Goal: Task Accomplishment & Management: Manage account settings

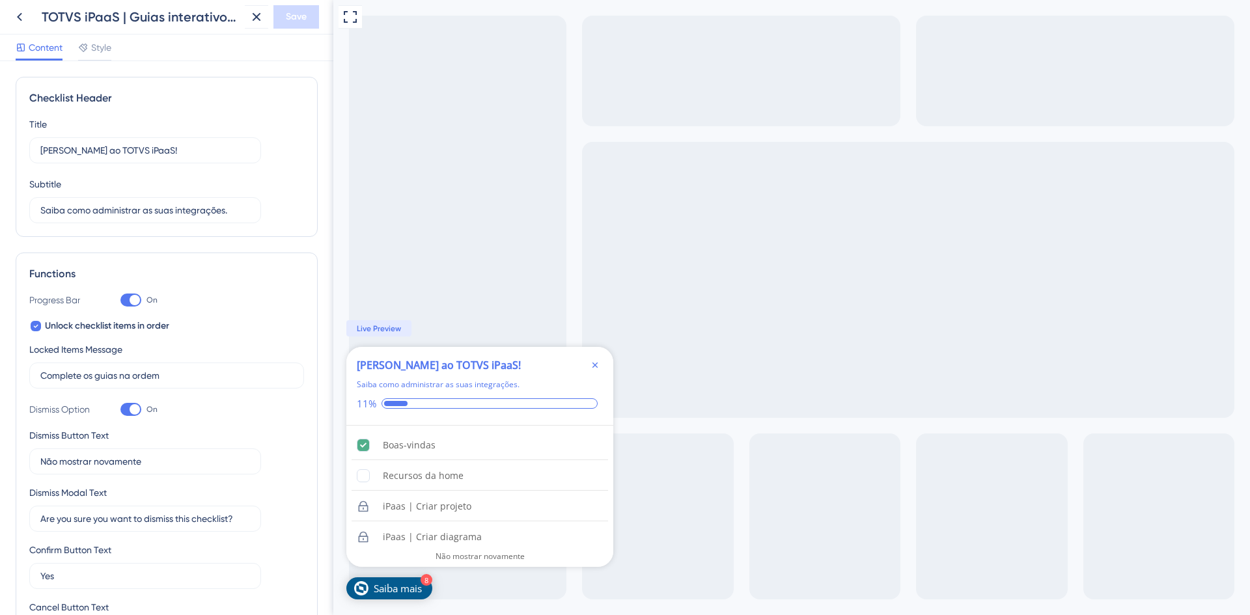
scroll to position [585, 0]
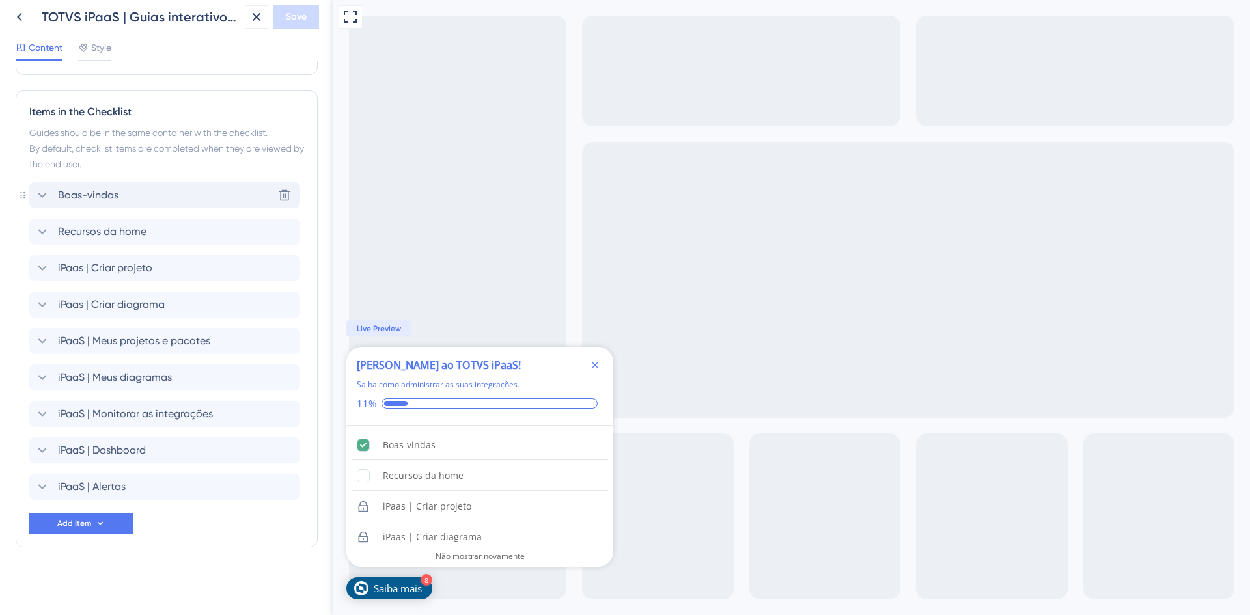
click at [185, 204] on div "[PERSON_NAME] Delete" at bounding box center [164, 195] width 271 height 26
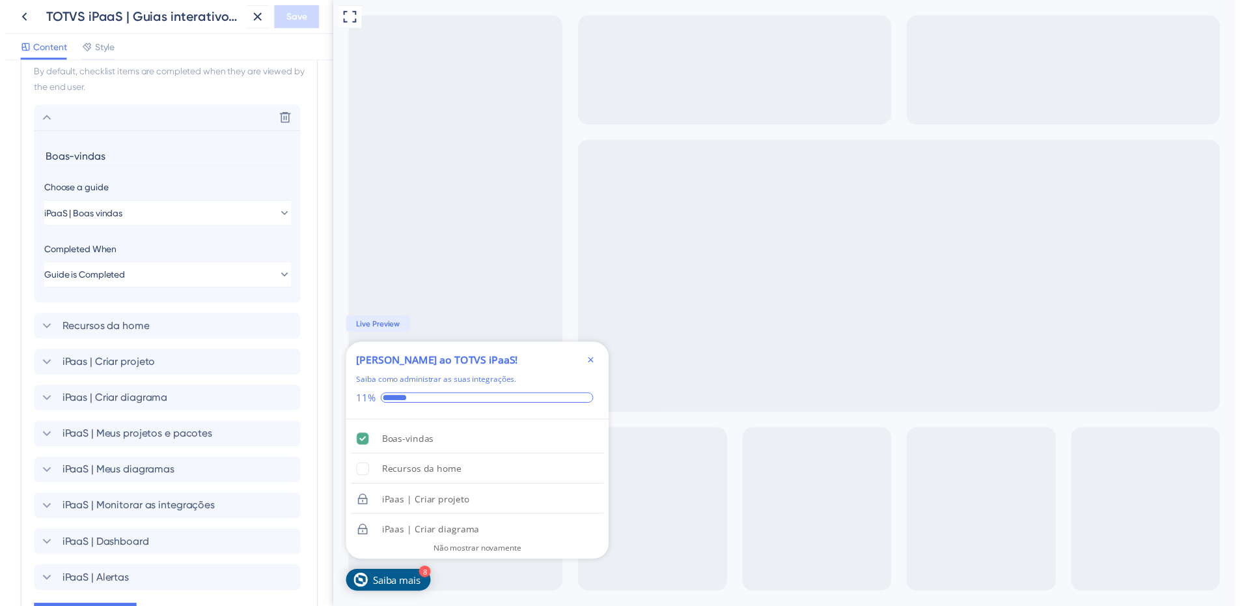
scroll to position [446, 0]
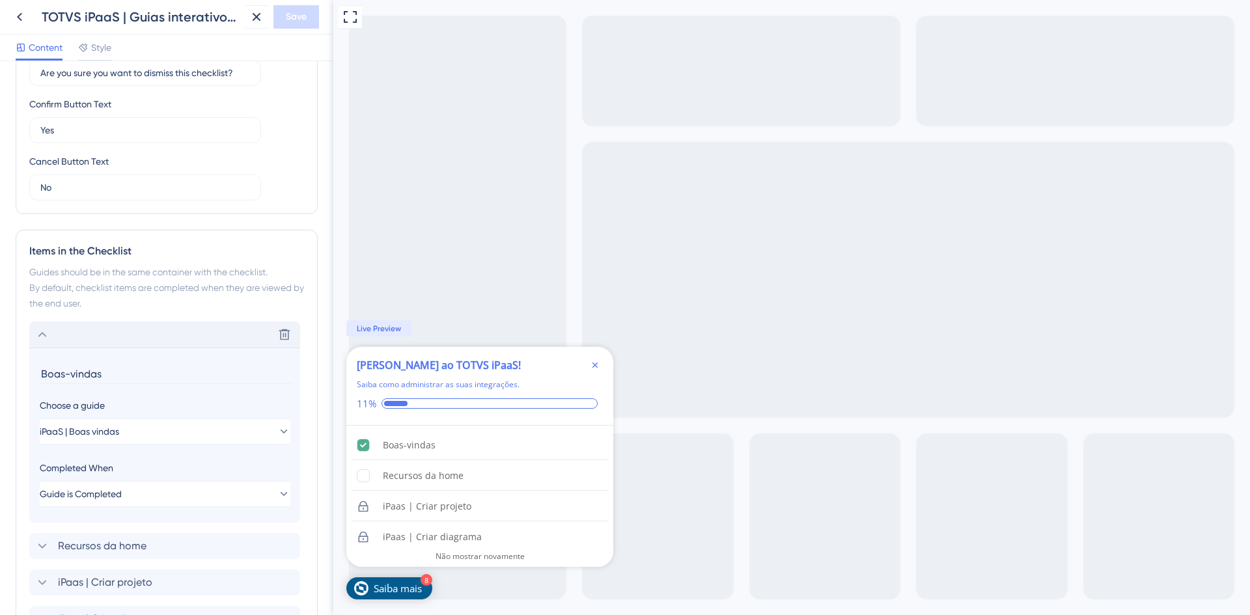
click at [152, 324] on div "Delete" at bounding box center [164, 335] width 271 height 26
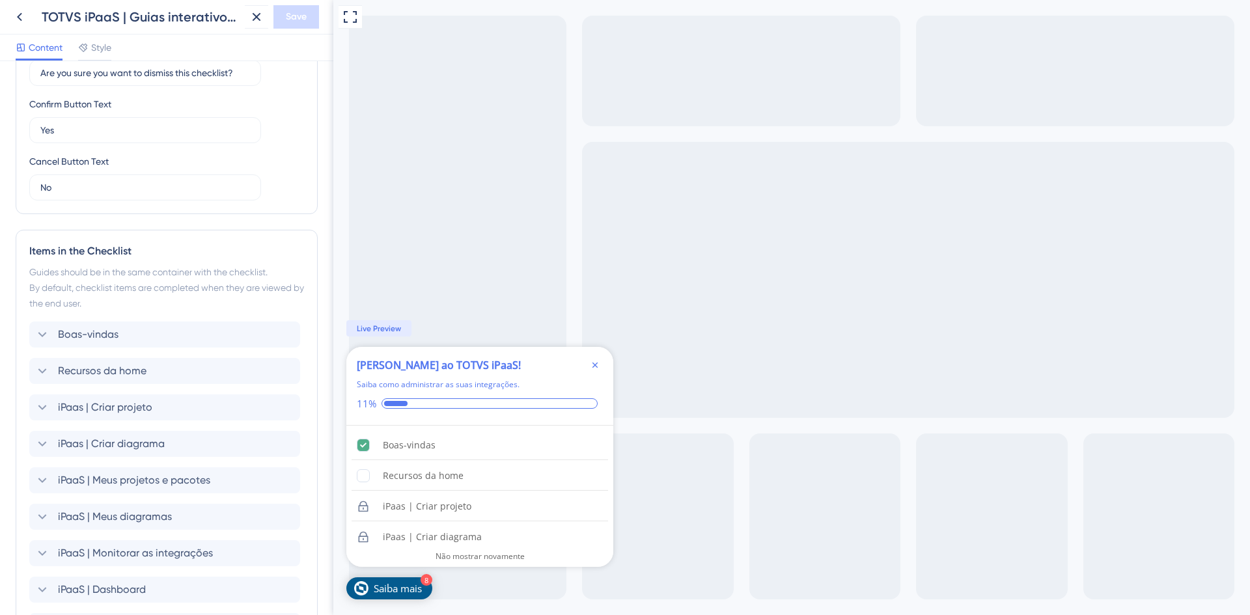
click at [595, 367] on icon "Close Checklist" at bounding box center [595, 365] width 10 height 10
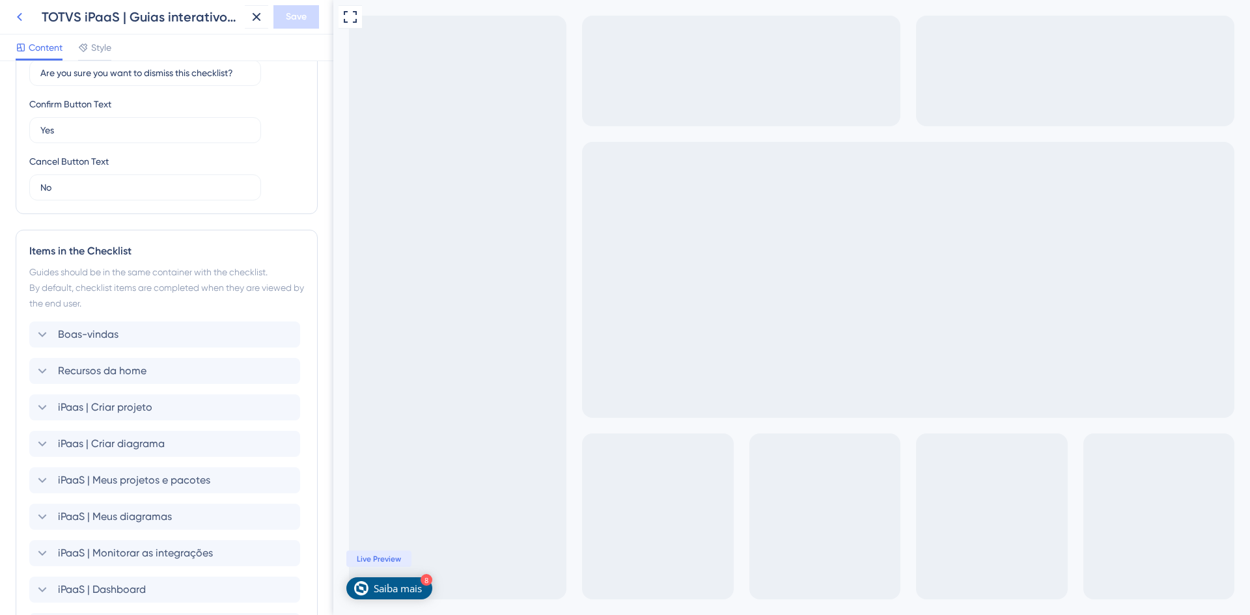
click at [10, 26] on button at bounding box center [19, 16] width 23 height 23
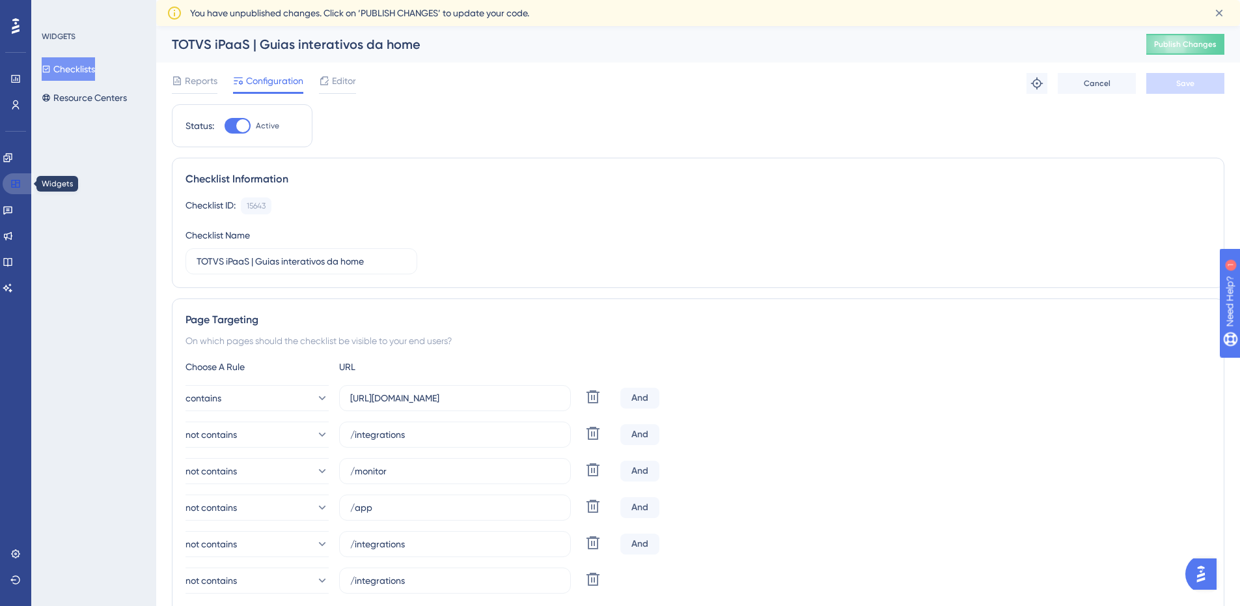
click at [18, 184] on icon at bounding box center [15, 183] width 10 height 10
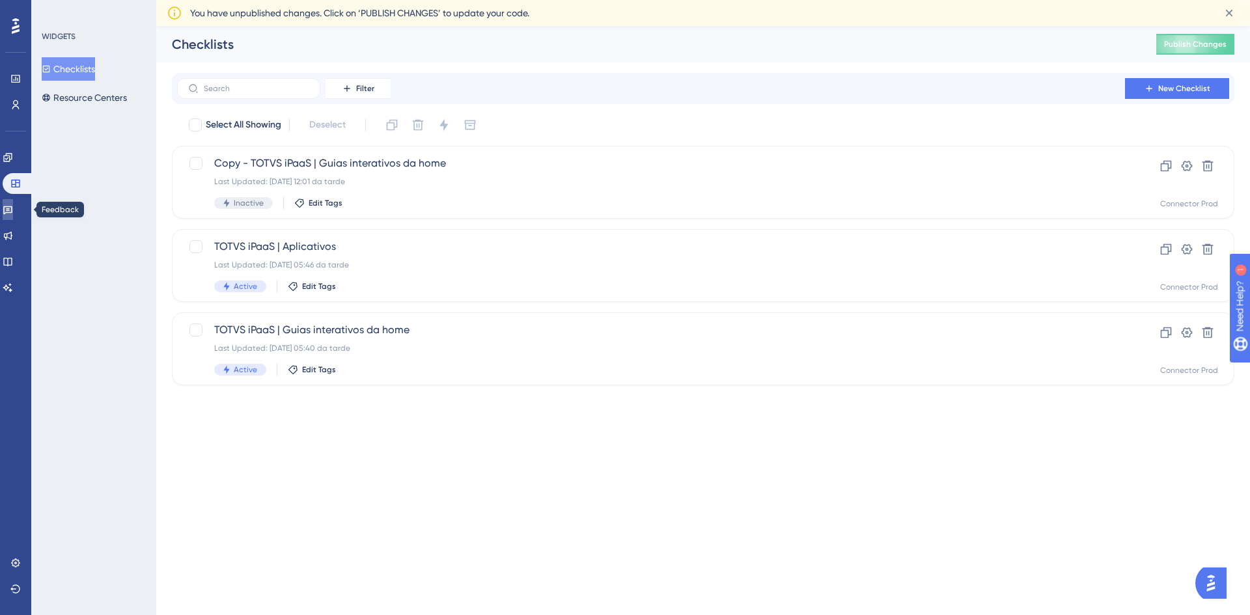
click at [13, 203] on link at bounding box center [8, 209] width 10 height 21
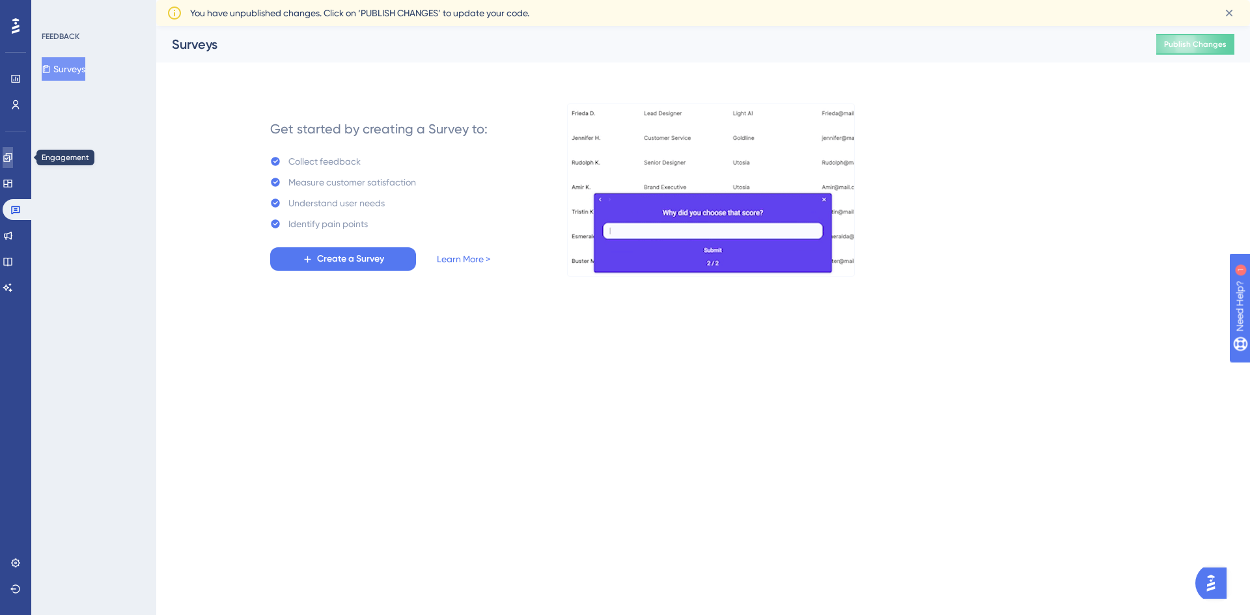
click at [13, 156] on link at bounding box center [8, 157] width 10 height 21
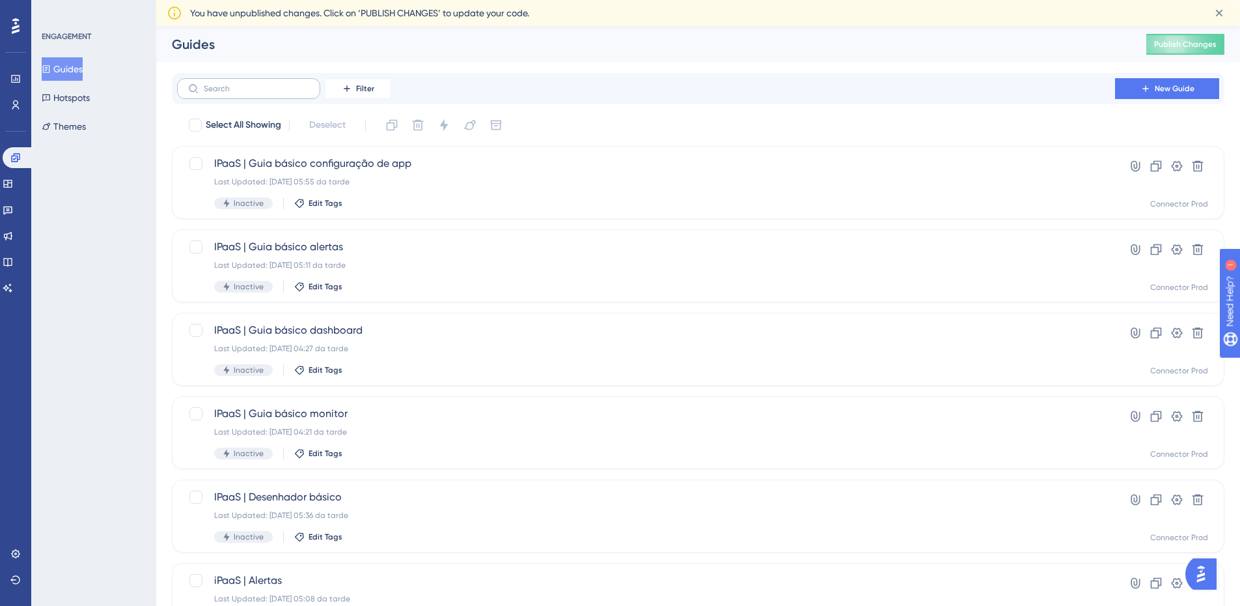
click at [257, 96] on label at bounding box center [248, 88] width 143 height 21
click at [257, 93] on input "text" at bounding box center [256, 88] width 105 height 9
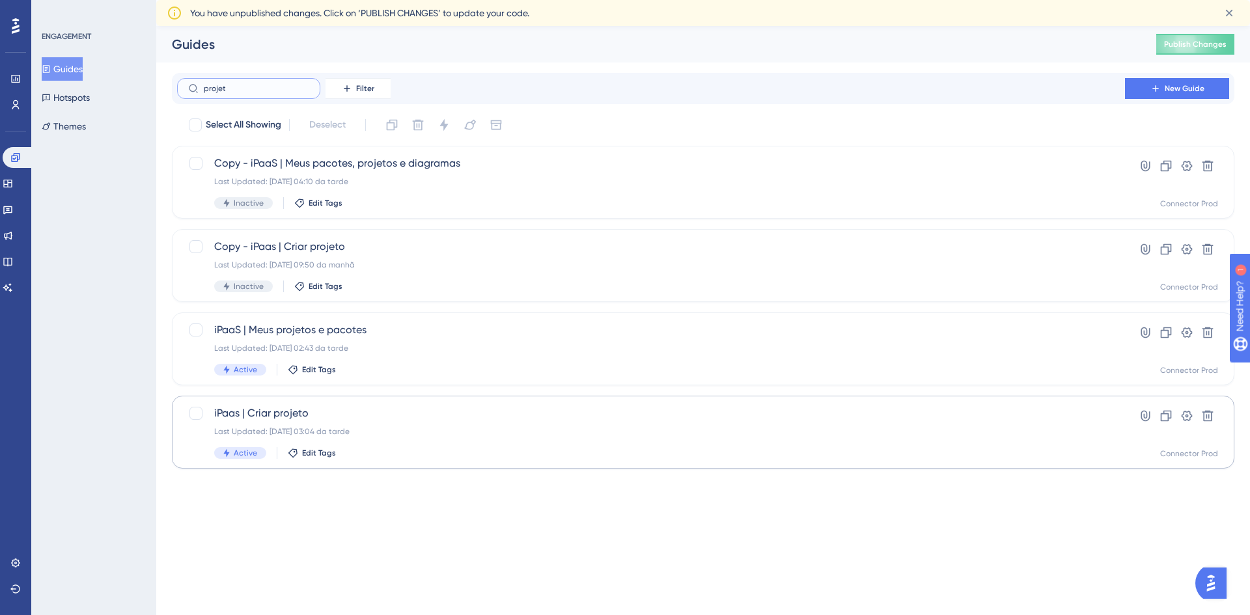
type input "projet"
click at [450, 418] on span "iPaas | Criar projeto" at bounding box center [651, 414] width 874 height 16
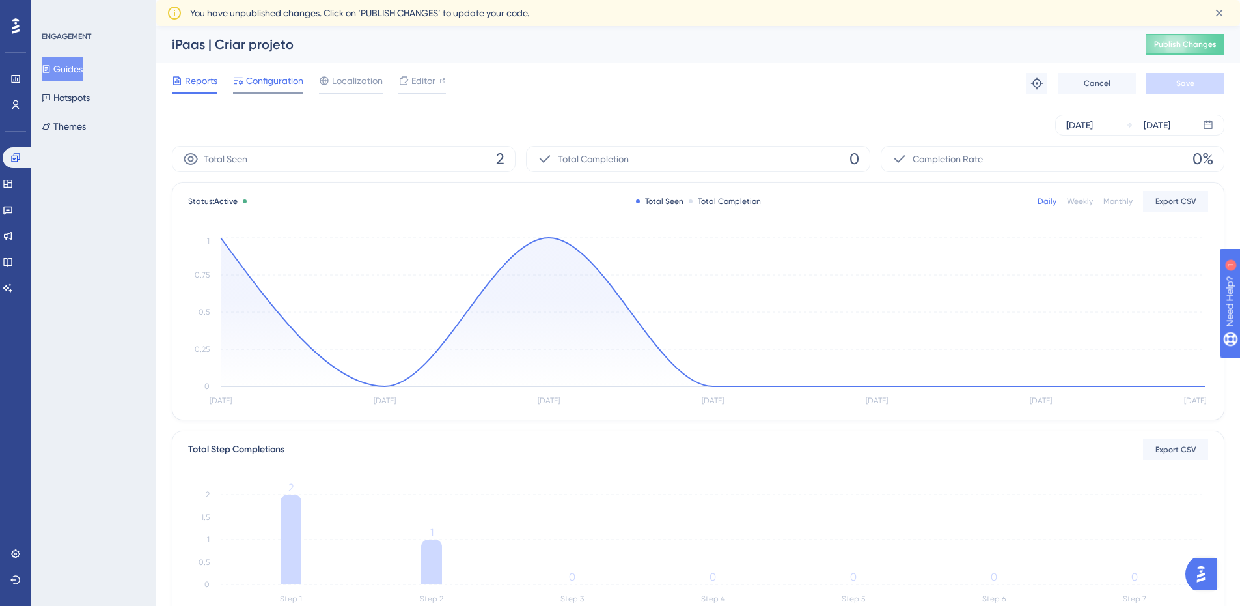
click at [268, 88] on span "Configuration" at bounding box center [274, 81] width 57 height 16
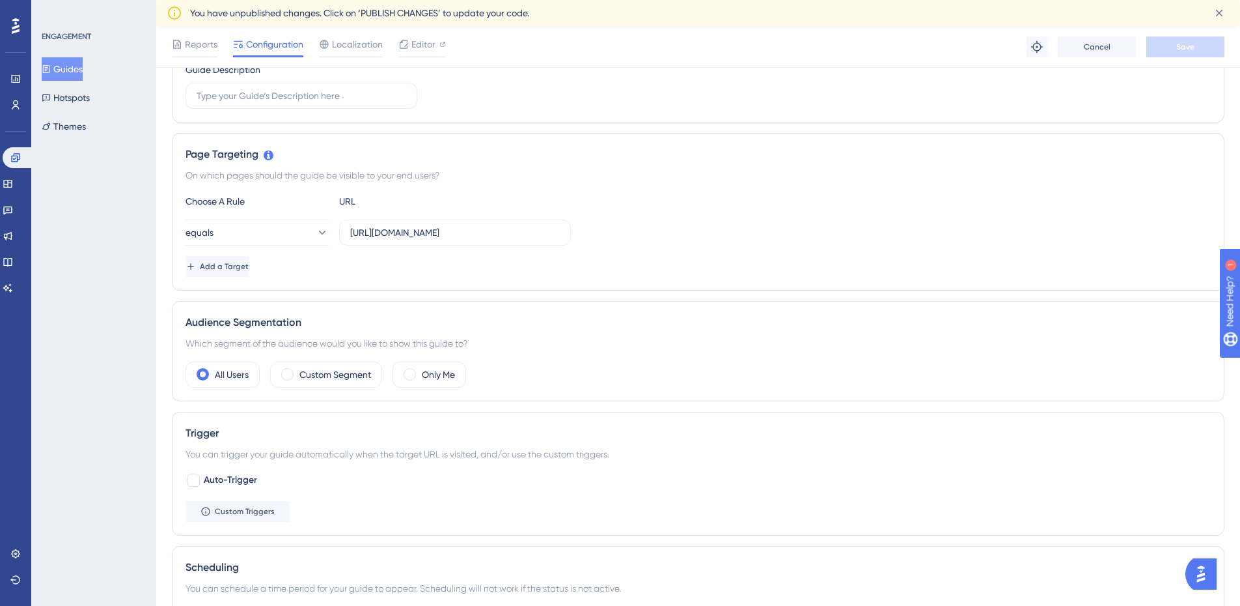
scroll to position [260, 0]
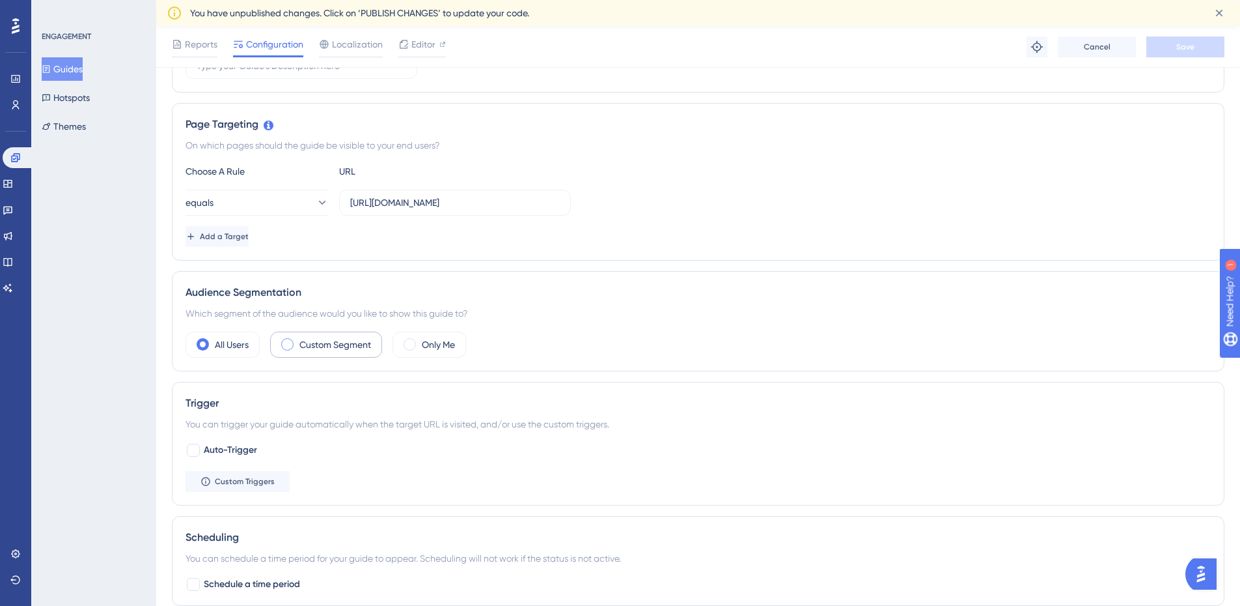
click at [360, 348] on label "Custom Segment" at bounding box center [335, 345] width 72 height 16
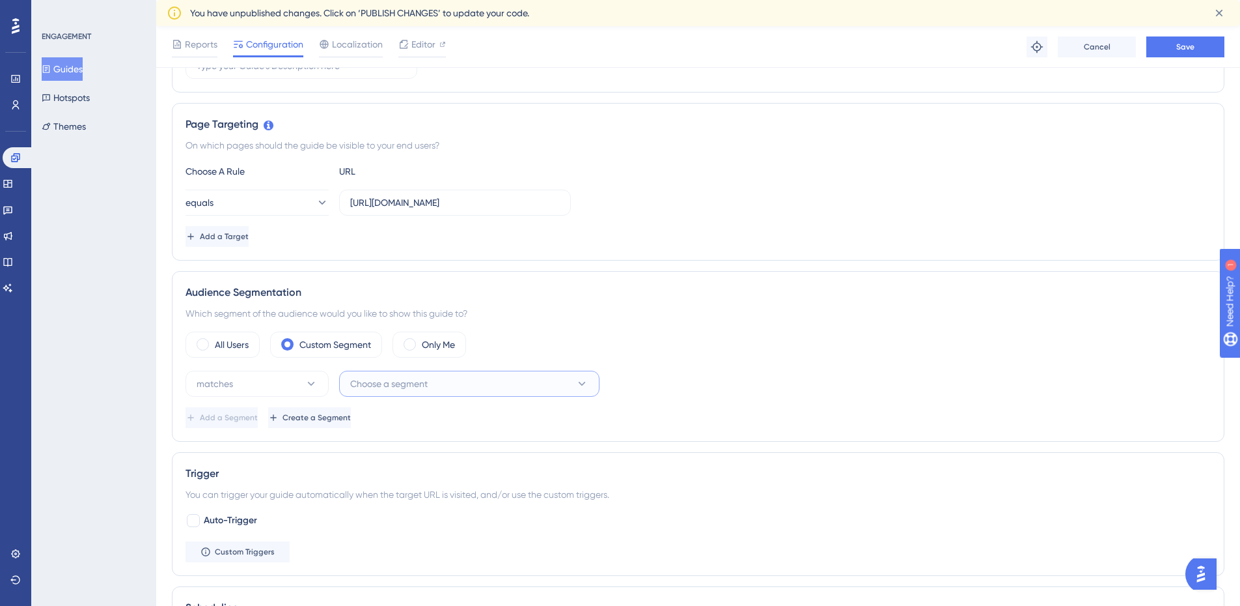
click at [375, 378] on span "Choose a segment" at bounding box center [388, 384] width 77 height 16
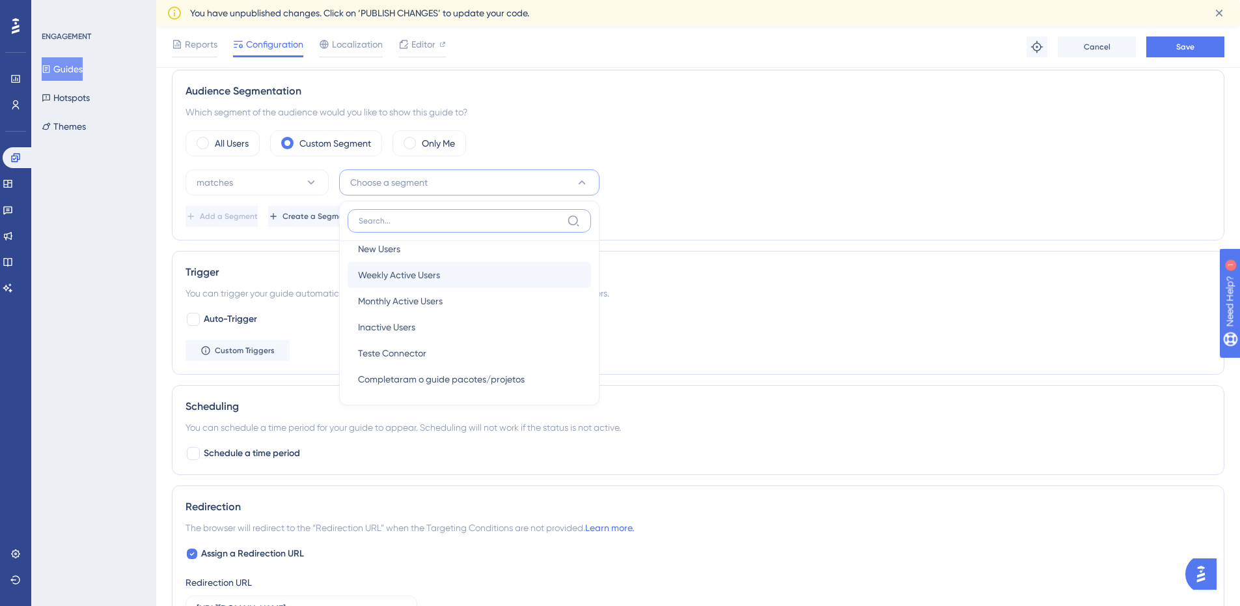
scroll to position [16, 0]
click at [757, 184] on div "matches Choose a segment New Users New Users Weekly Active Users Weekly Active …" at bounding box center [698, 182] width 1025 height 26
click at [354, 216] on button "Create a Segment" at bounding box center [310, 216] width 85 height 21
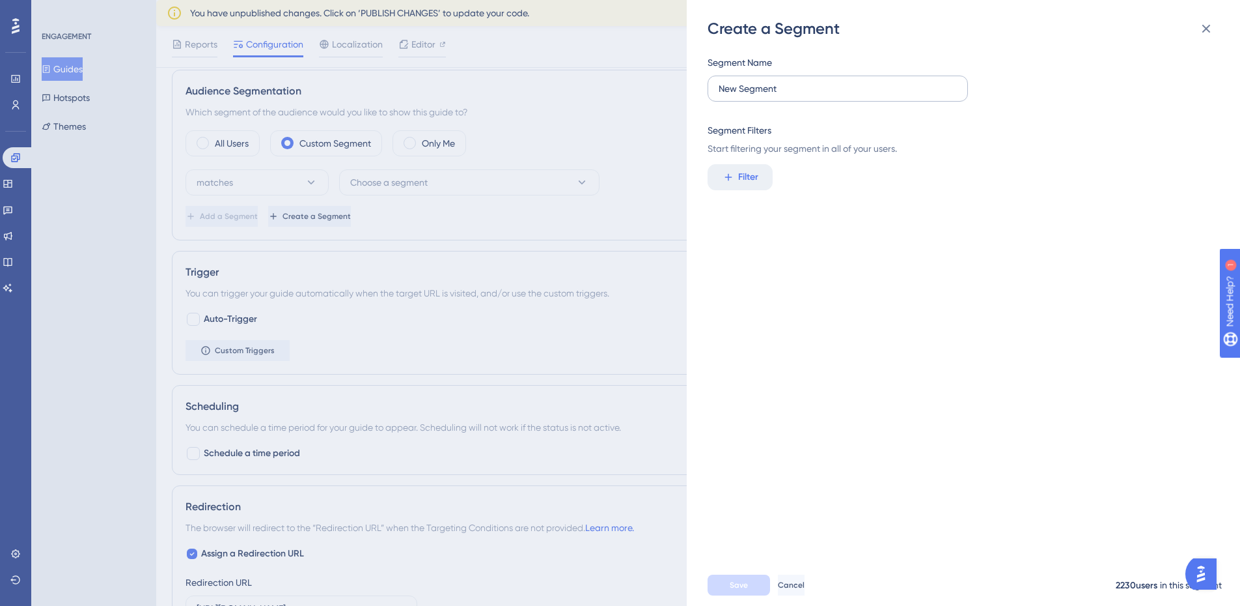
click at [753, 96] on label "New Segment" at bounding box center [838, 89] width 260 height 26
click at [753, 96] on input "New Segment" at bounding box center [838, 88] width 238 height 14
click at [737, 184] on button "Filter" at bounding box center [740, 177] width 65 height 26
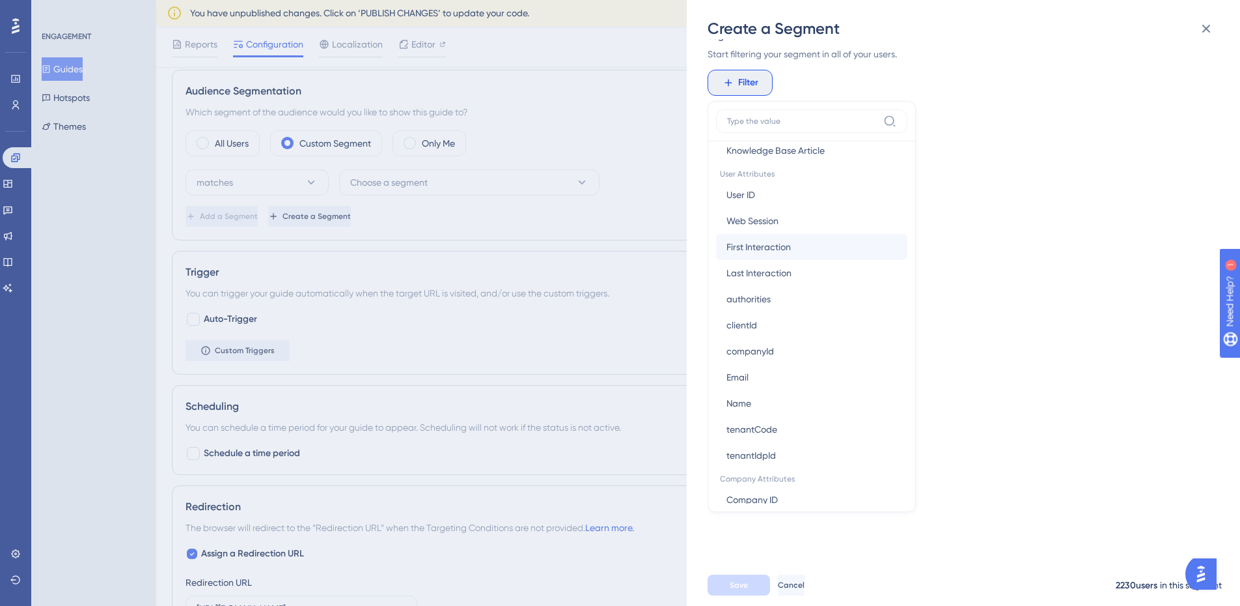
scroll to position [651, 0]
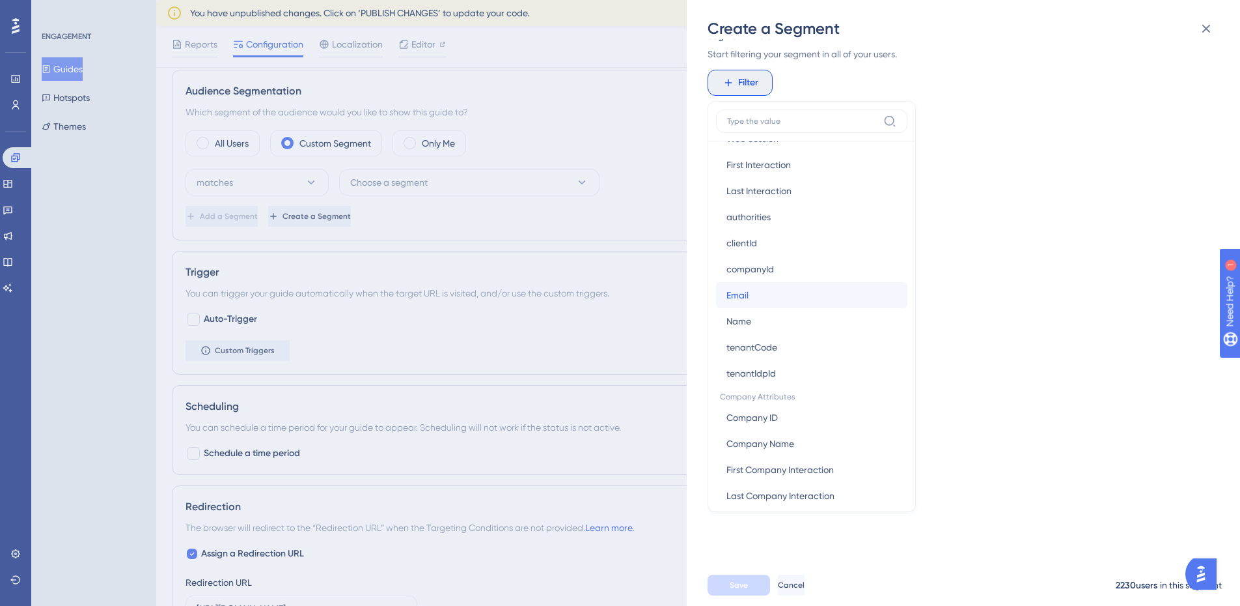
click at [811, 299] on button "Email Email" at bounding box center [811, 295] width 191 height 26
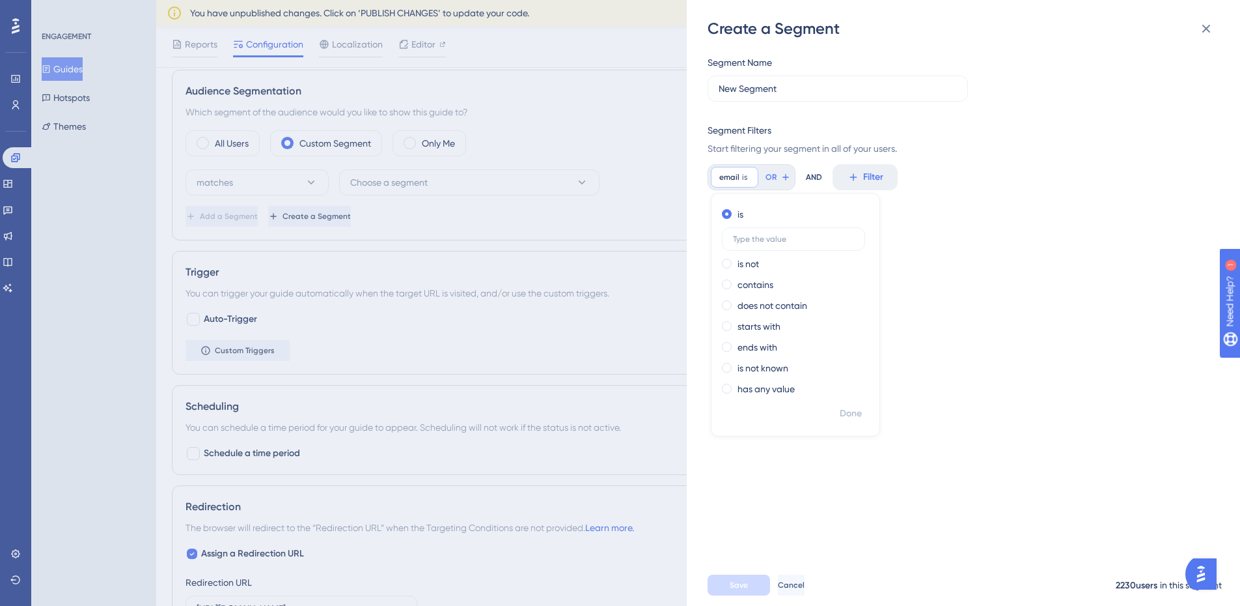
scroll to position [0, 0]
click at [923, 274] on div "Segment Name New Segment Segment Filters Start filtering your segment in all of…" at bounding box center [970, 301] width 525 height 525
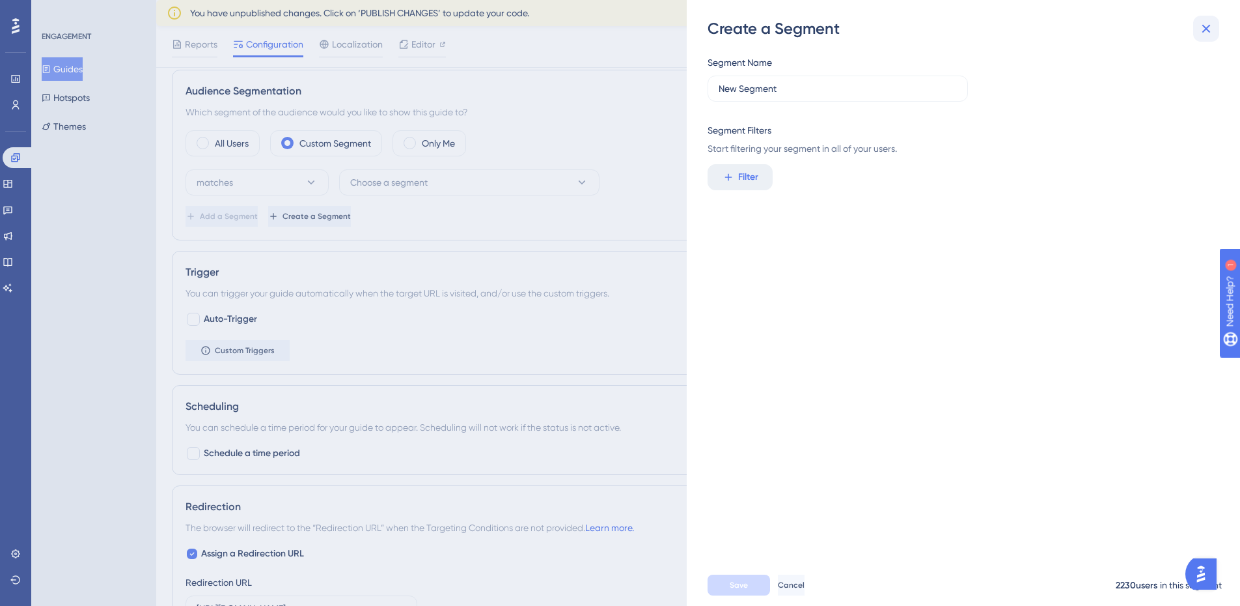
click at [1213, 21] on icon at bounding box center [1207, 29] width 16 height 16
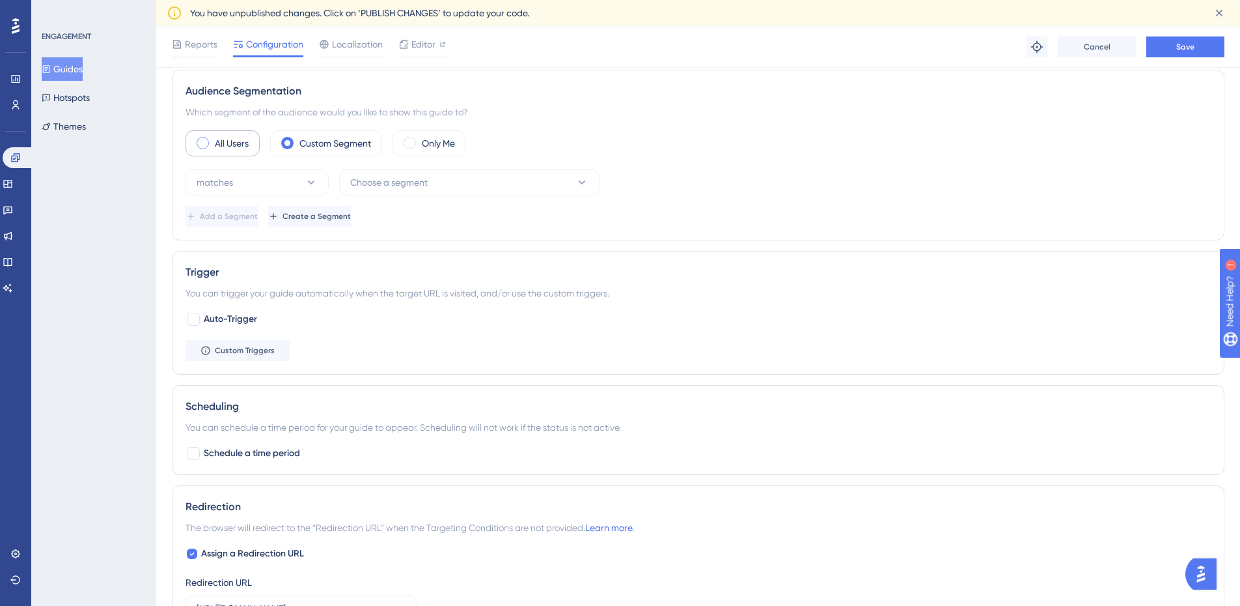
click at [193, 145] on div "All Users" at bounding box center [223, 143] width 74 height 26
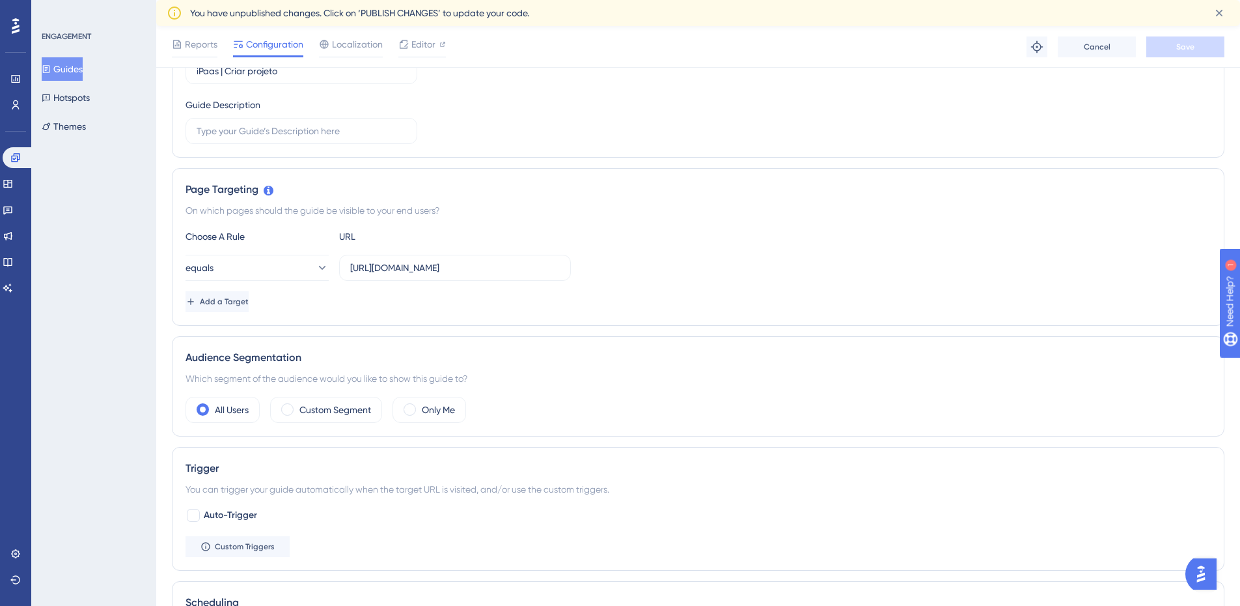
scroll to position [260, 0]
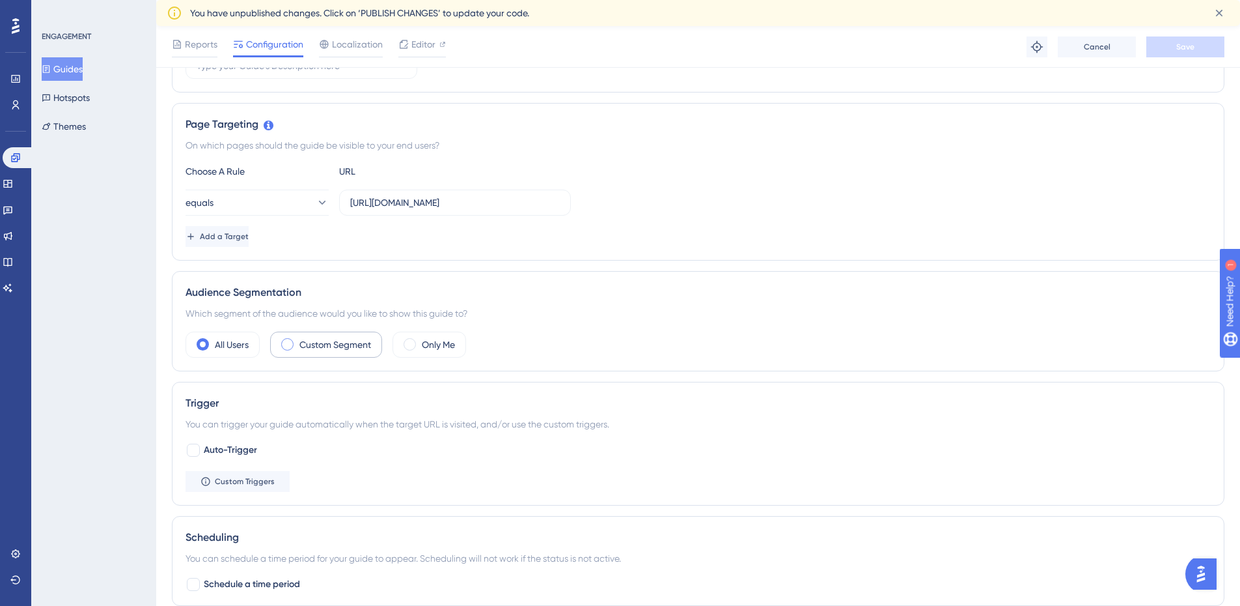
click at [345, 341] on label "Custom Segment" at bounding box center [335, 345] width 72 height 16
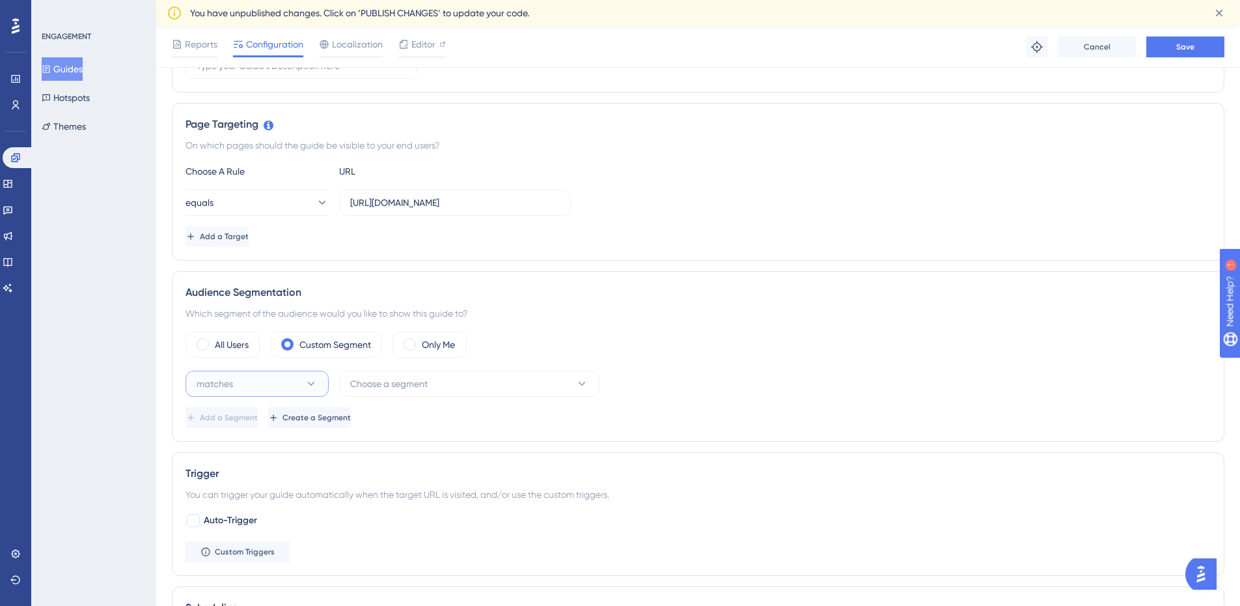
click at [285, 385] on button "matches" at bounding box center [257, 383] width 143 height 26
click at [380, 383] on span "Choose a segment" at bounding box center [388, 384] width 77 height 16
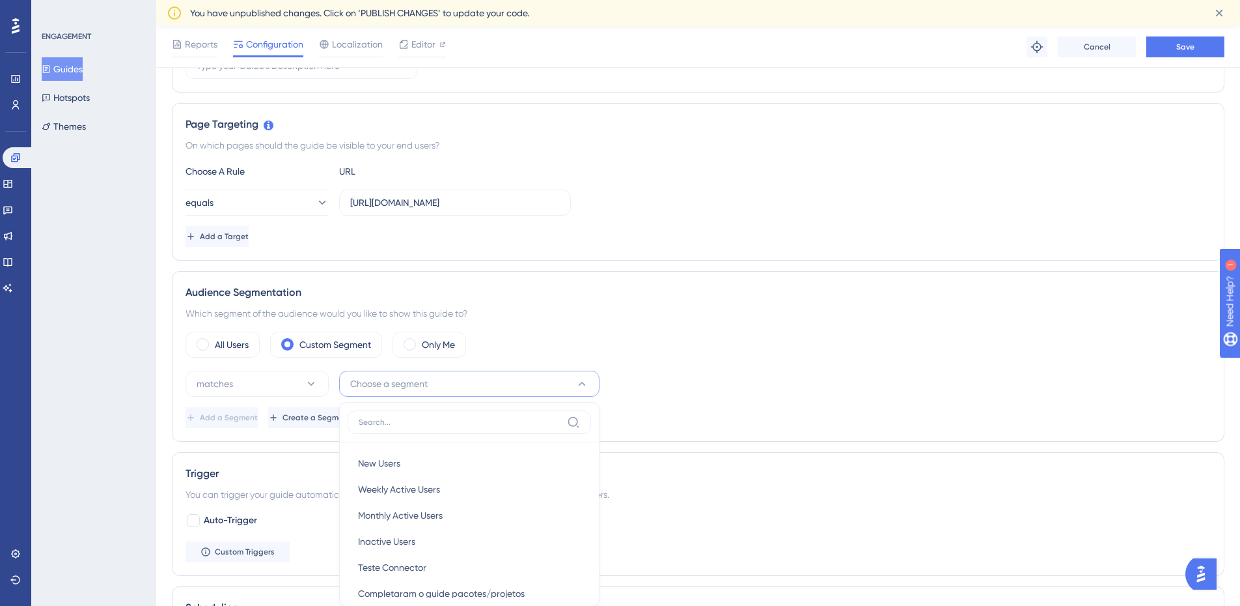
scroll to position [462, 0]
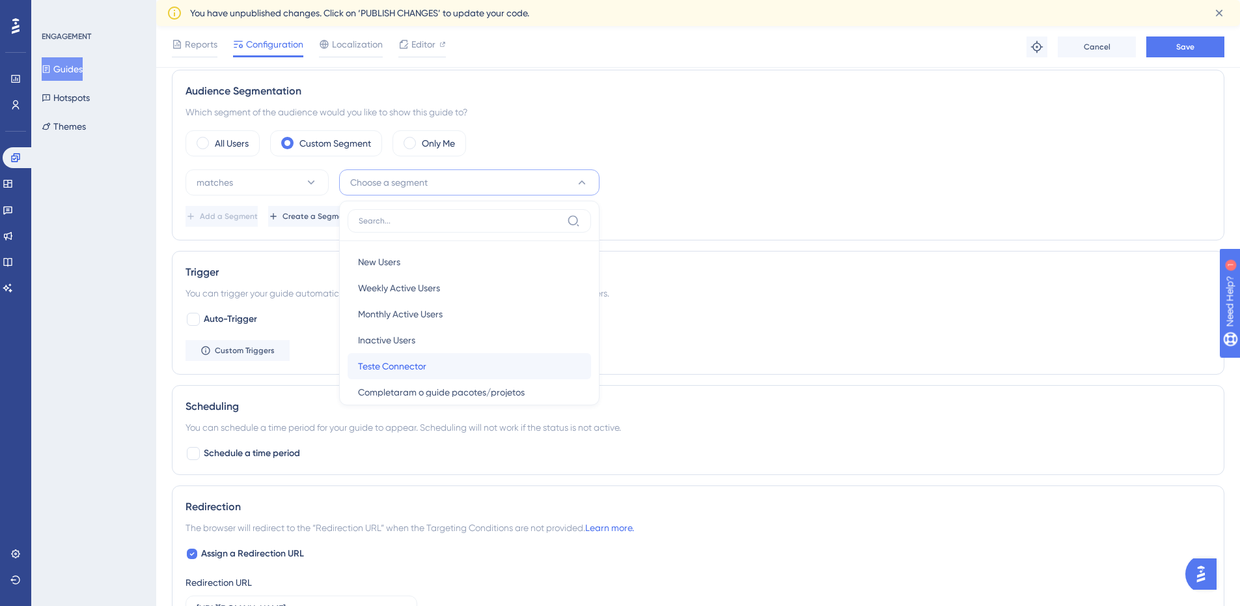
click at [466, 363] on div "Teste Connector Teste Connector" at bounding box center [469, 366] width 223 height 26
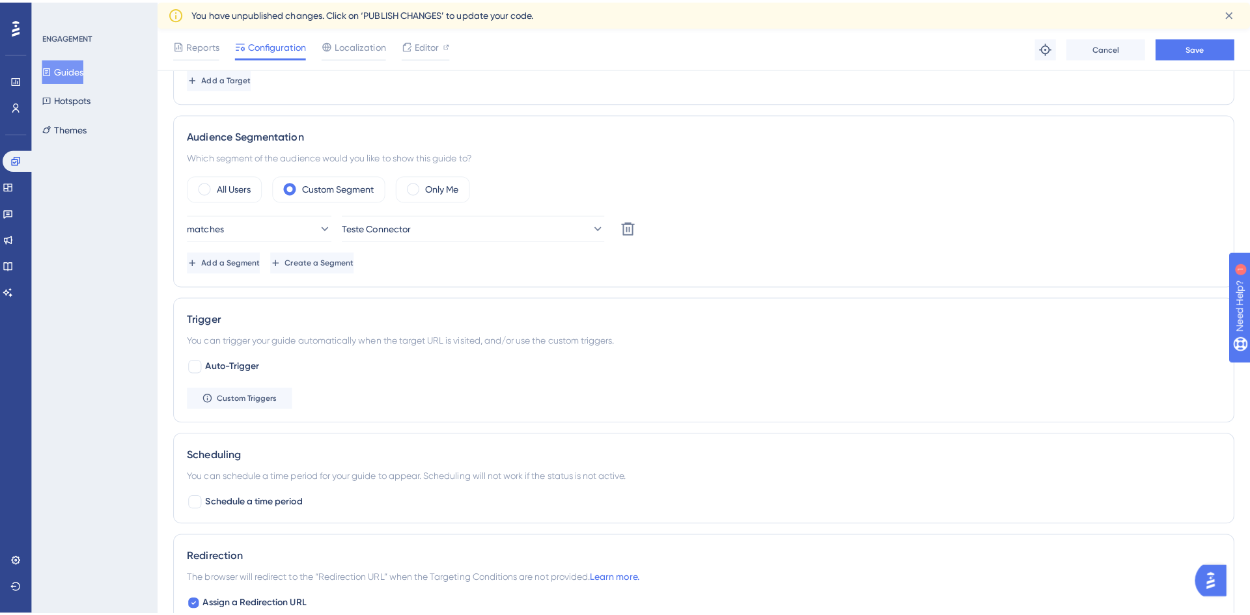
scroll to position [397, 0]
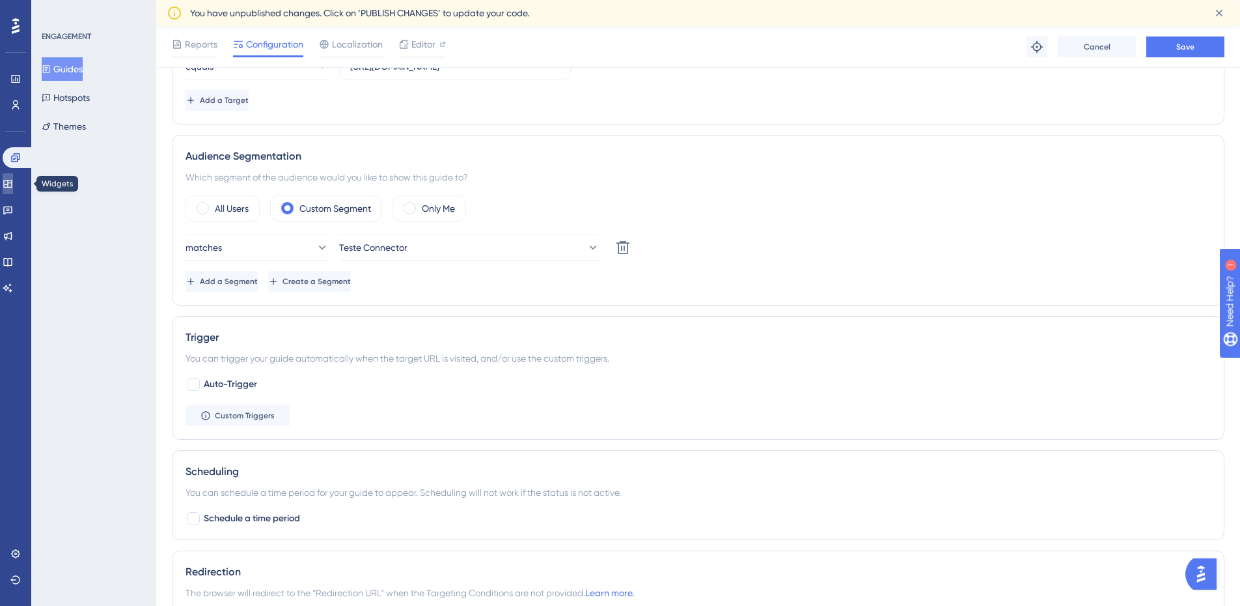
click at [13, 177] on link at bounding box center [8, 183] width 10 height 21
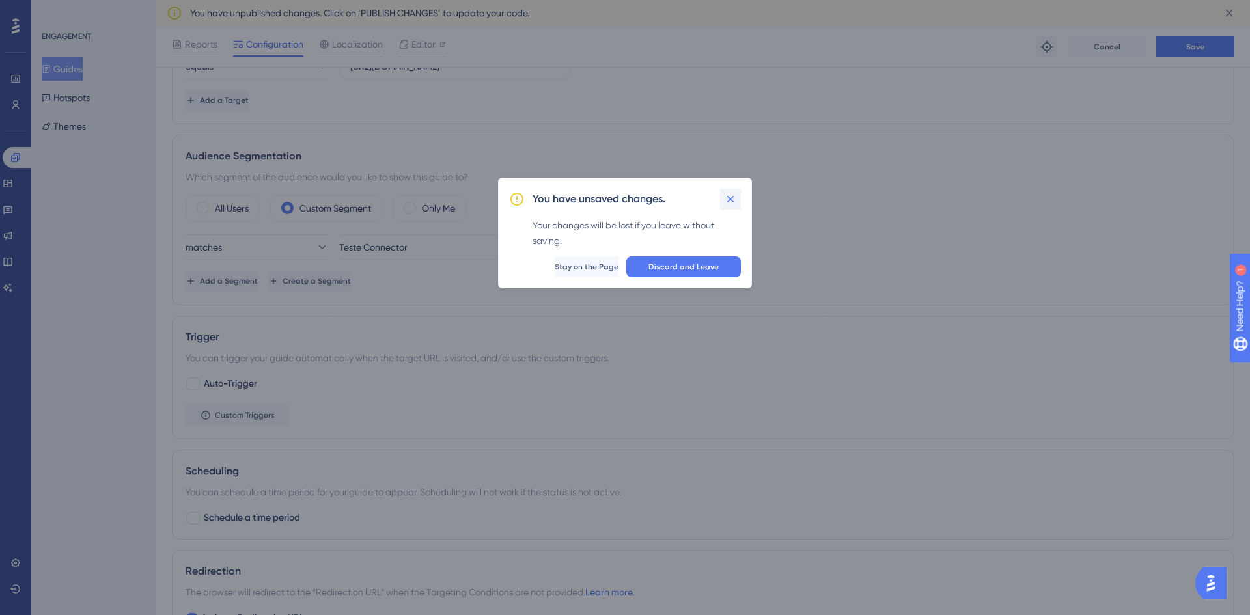
click at [728, 202] on icon at bounding box center [730, 198] width 7 height 7
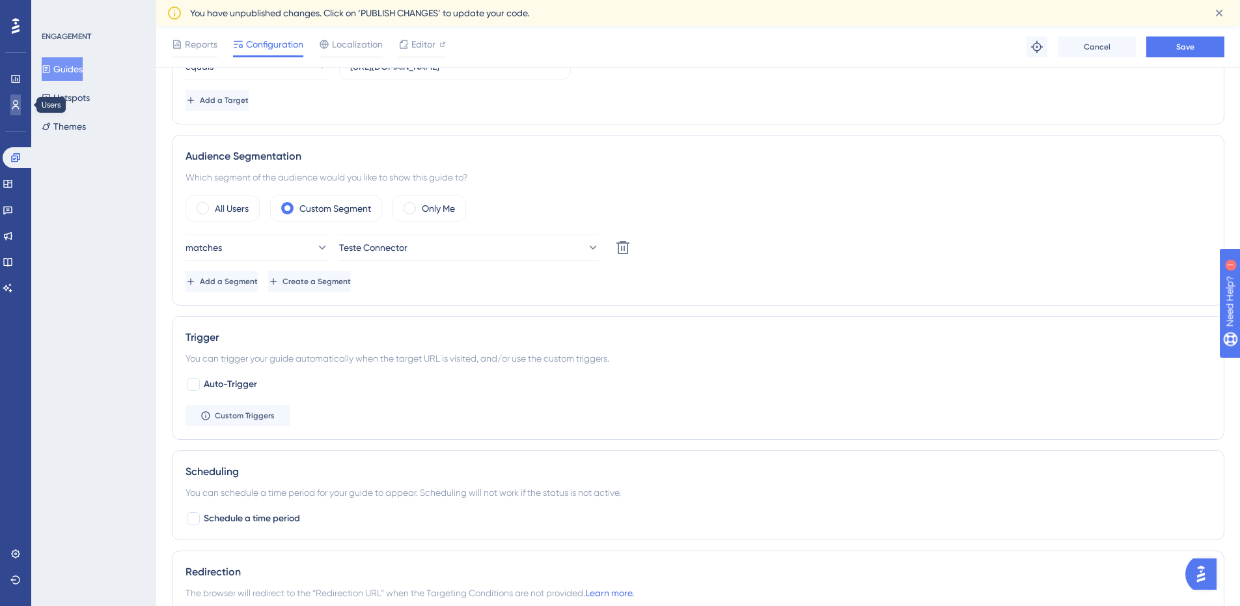
click at [19, 107] on icon at bounding box center [15, 105] width 10 height 10
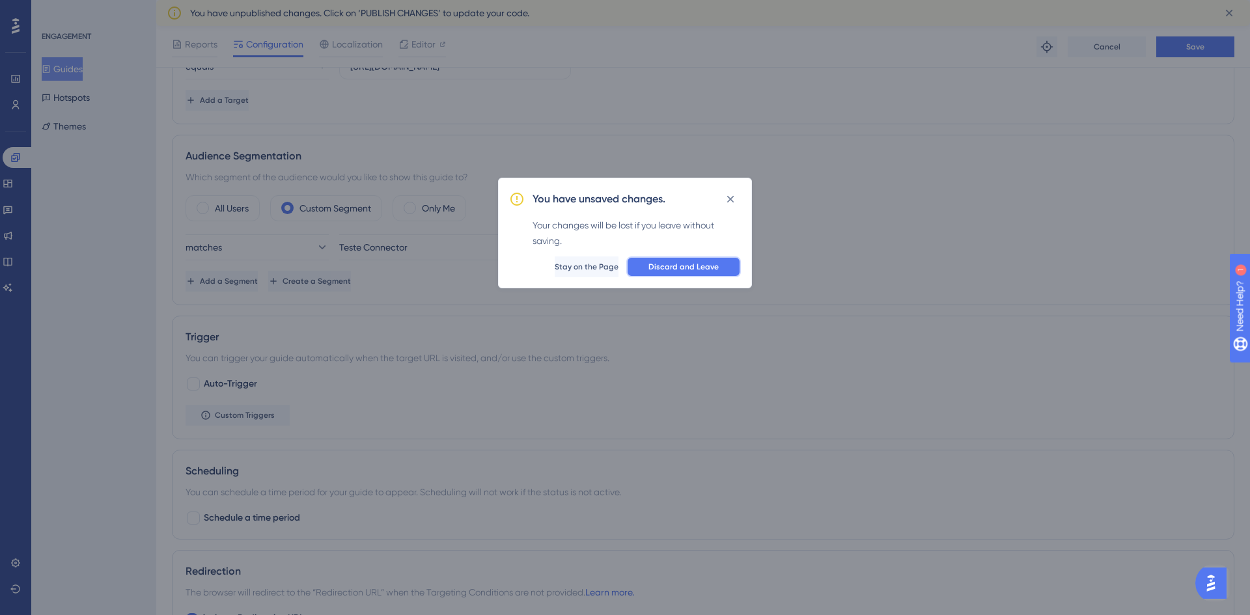
click at [683, 267] on span "Discard and Leave" at bounding box center [683, 267] width 70 height 10
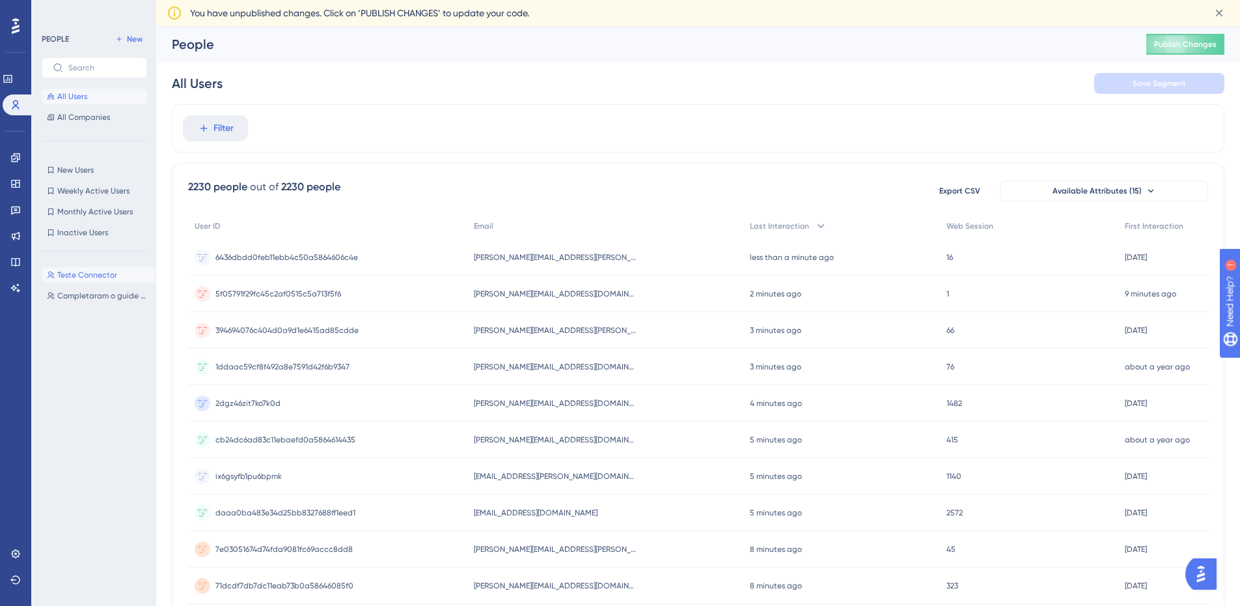
click at [96, 269] on button "Teste Connector Teste Connector" at bounding box center [98, 275] width 113 height 16
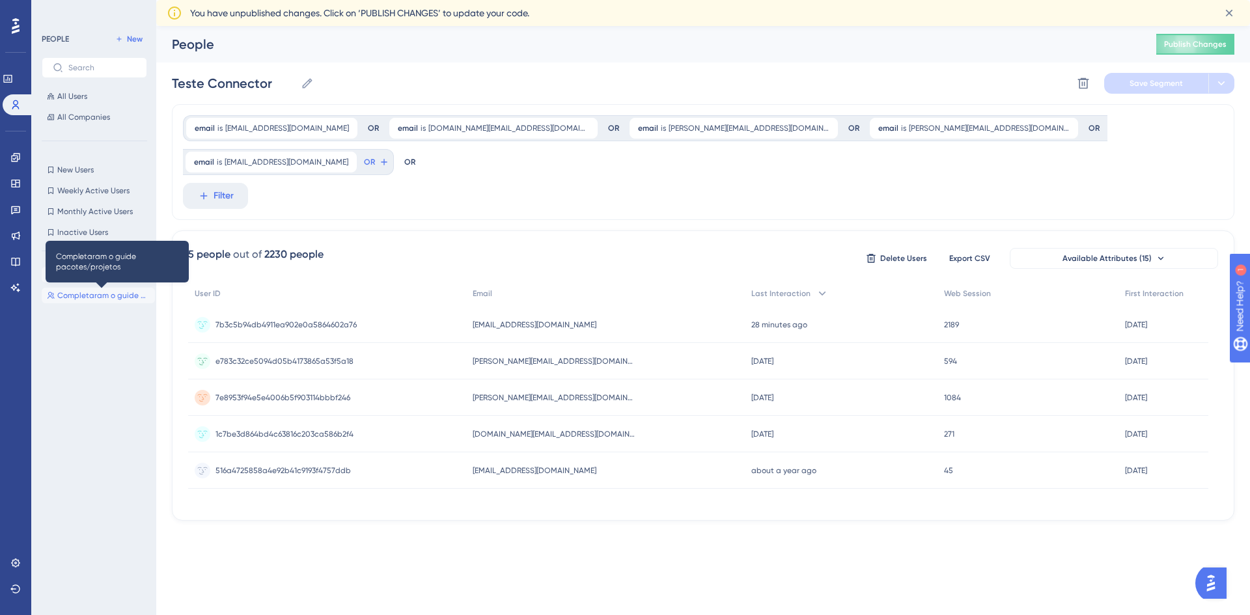
click at [94, 292] on span "Completaram o guide pacotes/projetos" at bounding box center [103, 295] width 92 height 10
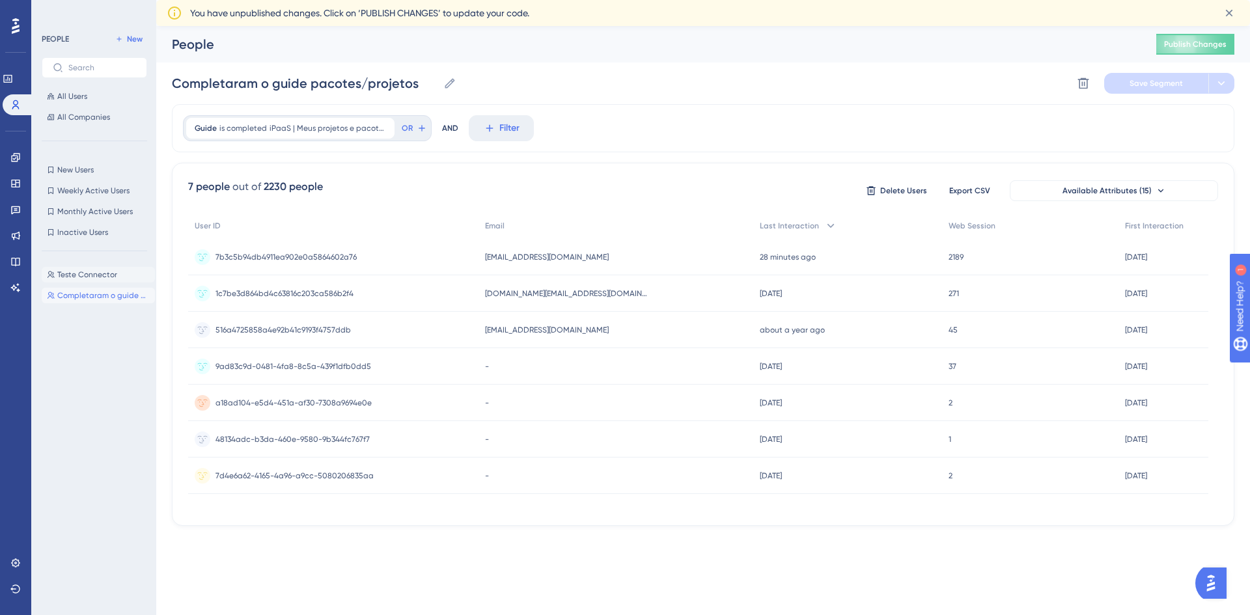
click at [60, 275] on span "Teste Connector" at bounding box center [87, 275] width 60 height 10
type input "Teste Connector"
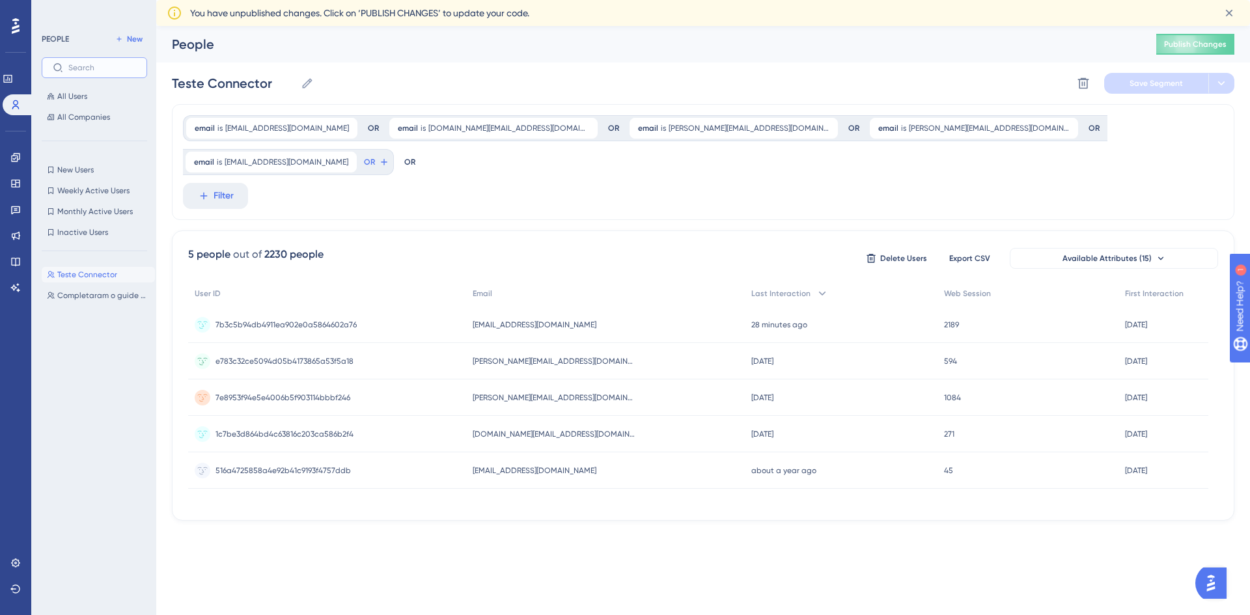
click at [91, 68] on input "text" at bounding box center [102, 67] width 68 height 9
click at [81, 101] on span "All Users" at bounding box center [72, 96] width 30 height 10
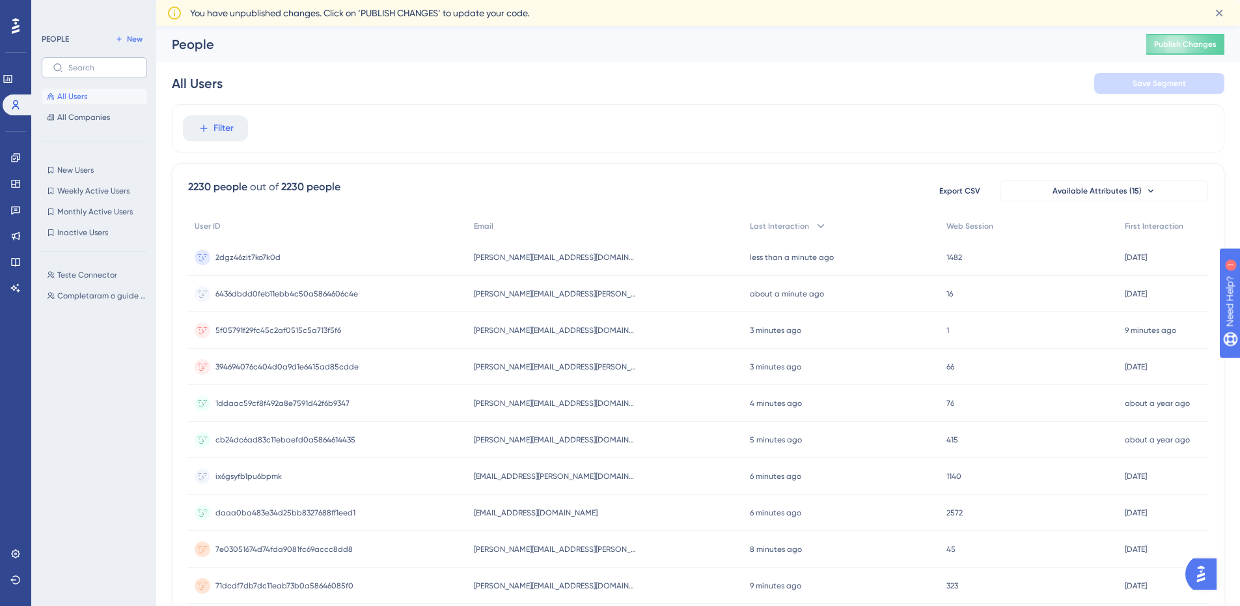
click at [89, 73] on label at bounding box center [94, 67] width 105 height 21
click at [89, 72] on input "text" at bounding box center [102, 67] width 68 height 9
type input "l"
click at [109, 272] on span "Teste Connector" at bounding box center [87, 275] width 60 height 10
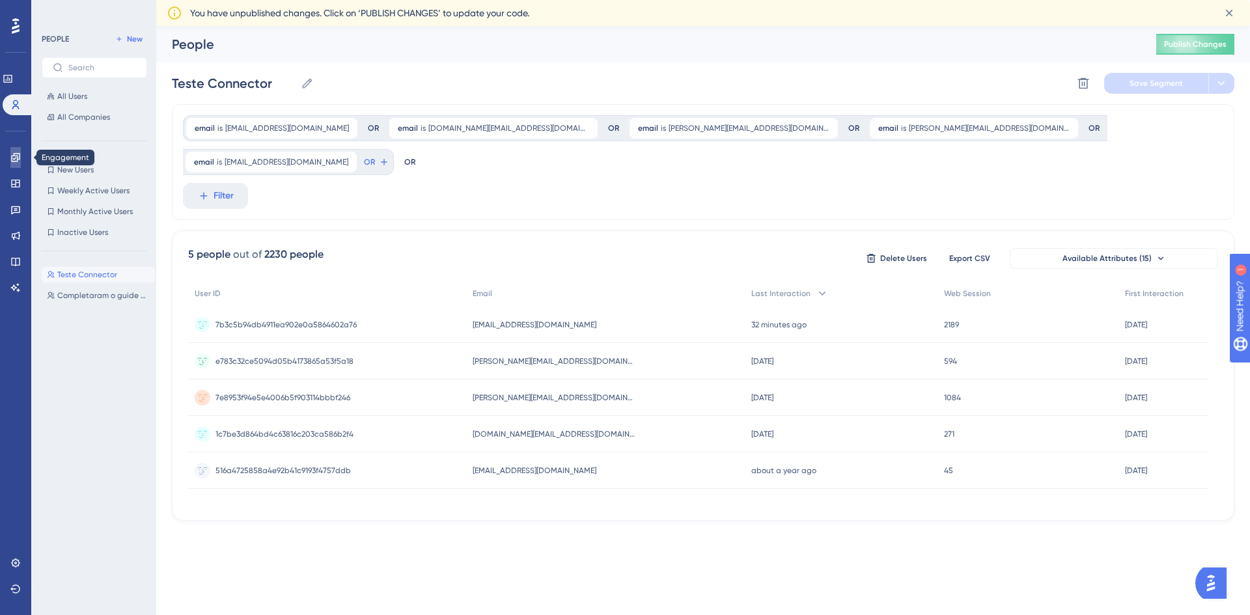
click at [20, 159] on icon at bounding box center [15, 157] width 10 height 10
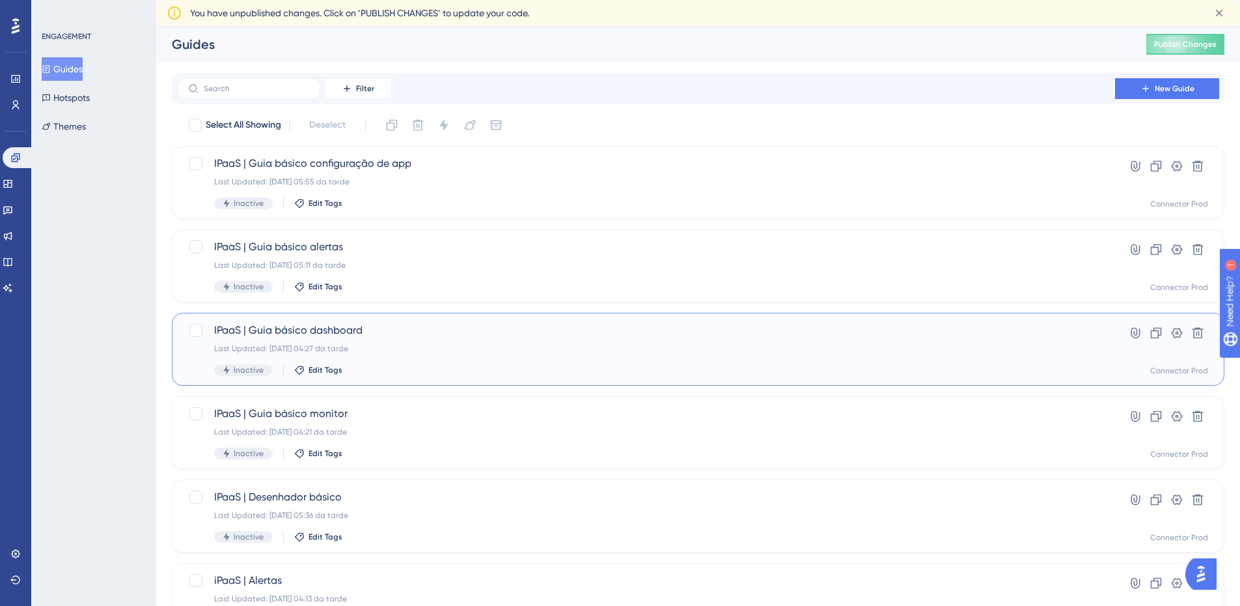
click at [564, 355] on div "IPaaS | Guia básico dashboard Last Updated: [DATE] 04:27 da tarde Inactive Edit…" at bounding box center [646, 348] width 864 height 53
